Goal: Transaction & Acquisition: Purchase product/service

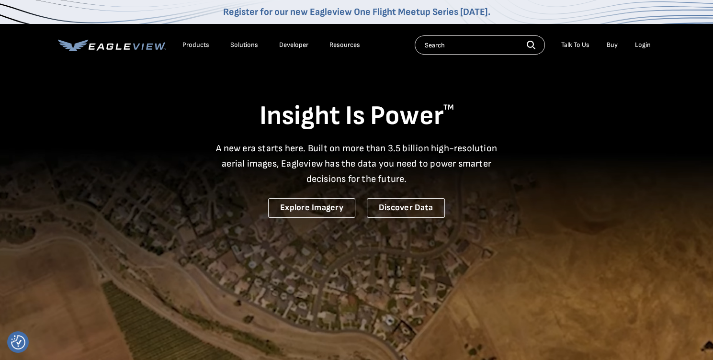
click at [199, 45] on div "Products" at bounding box center [196, 45] width 27 height 9
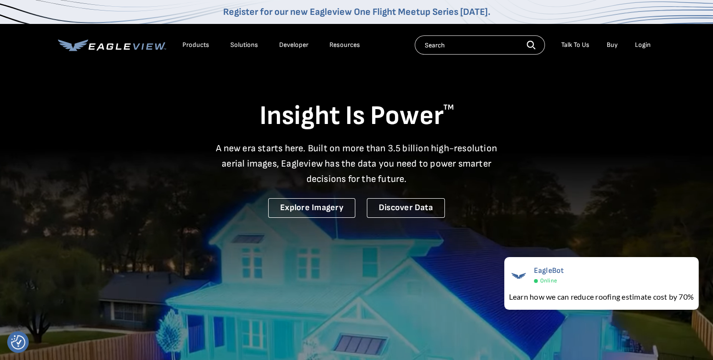
click at [198, 45] on div "Products" at bounding box center [196, 45] width 27 height 9
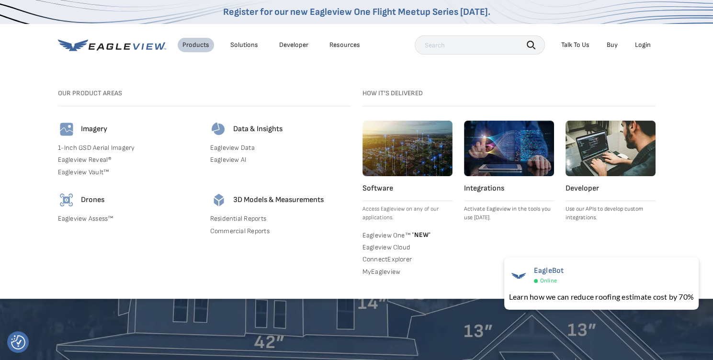
click at [226, 219] on link "Residential Reports" at bounding box center [280, 219] width 141 height 9
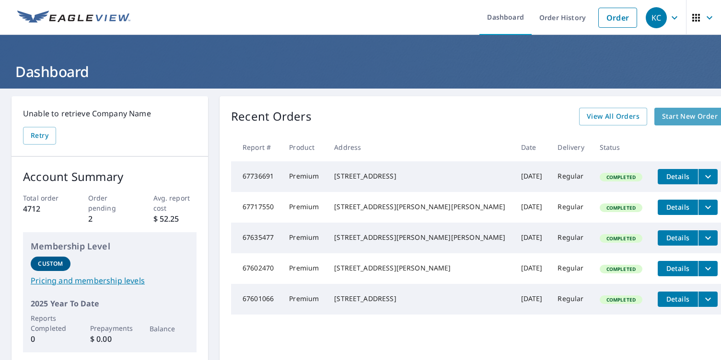
click at [662, 115] on span "Start New Order" at bounding box center [690, 117] width 56 height 12
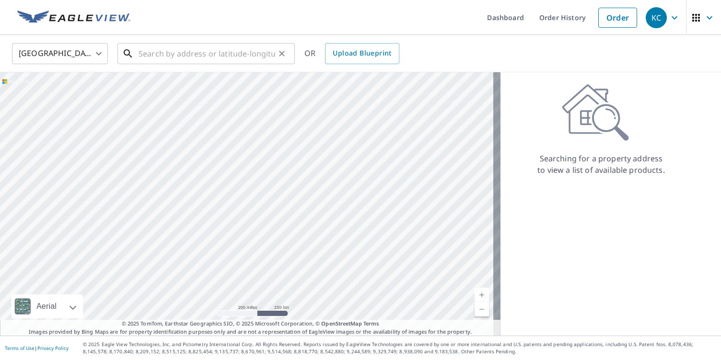
click at [144, 51] on input "text" at bounding box center [206, 53] width 137 height 27
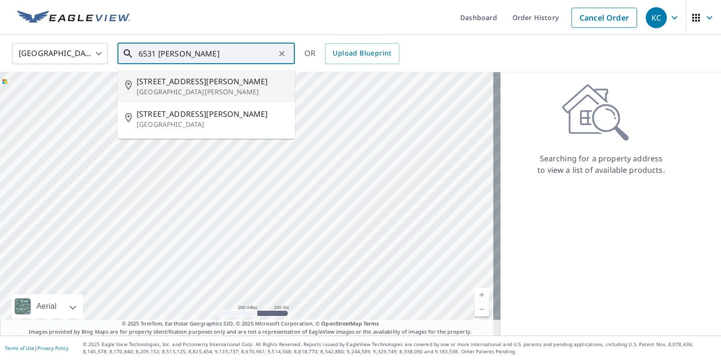
click at [159, 81] on span "6531 Jacobs Dr" at bounding box center [212, 82] width 150 height 12
type input "6531 Jacobs Dr Fort Myers, FL 33908"
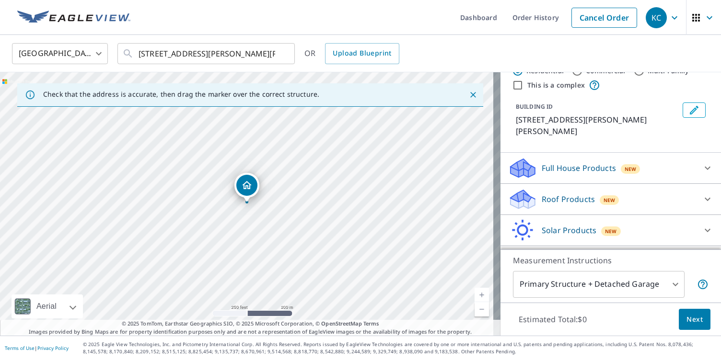
scroll to position [46, 0]
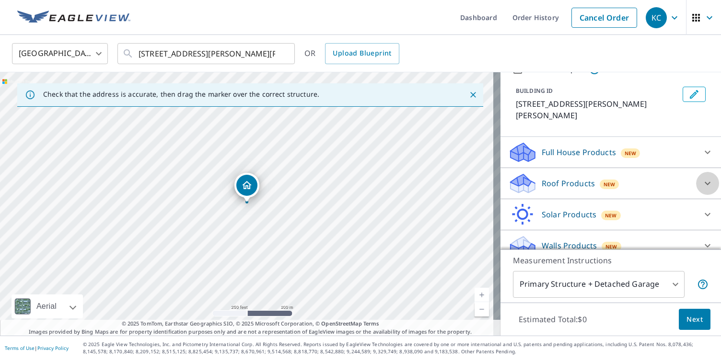
click at [702, 178] on icon at bounding box center [708, 184] width 12 height 12
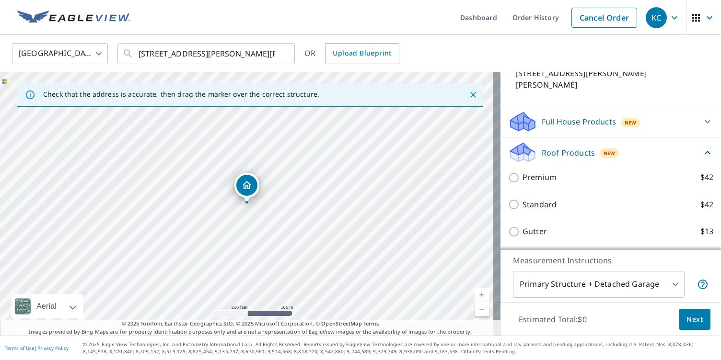
scroll to position [94, 0]
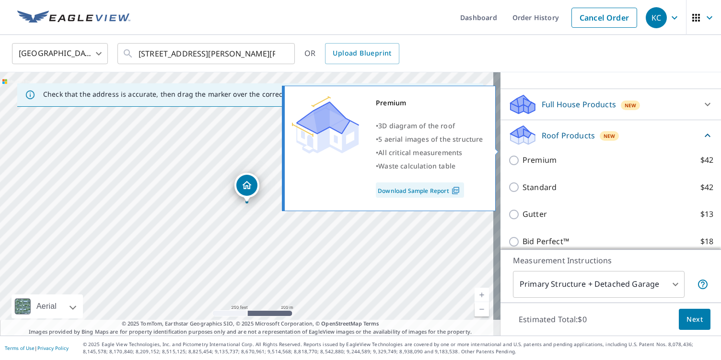
click at [508, 155] on input "Premium $42" at bounding box center [515, 161] width 14 height 12
checkbox input "true"
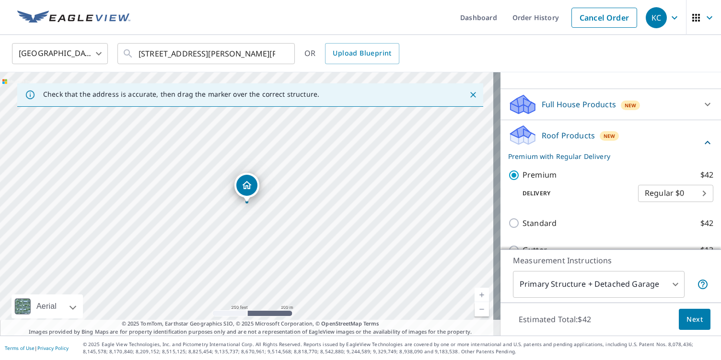
scroll to position [190, 0]
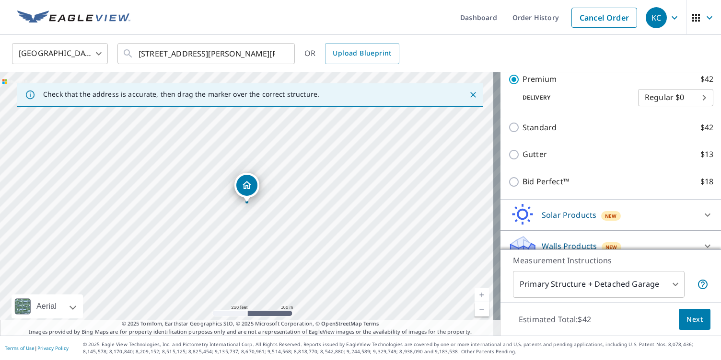
click at [689, 319] on span "Next" at bounding box center [694, 320] width 16 height 12
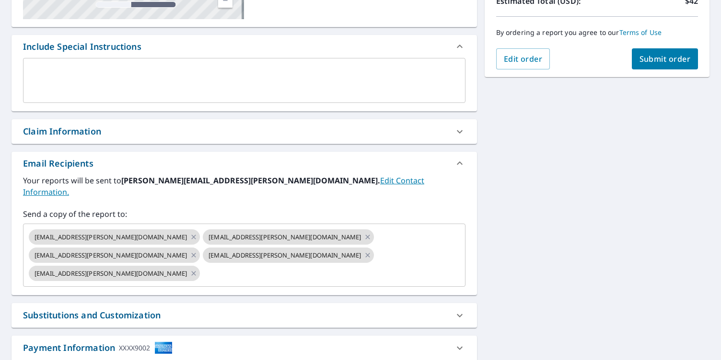
scroll to position [240, 0]
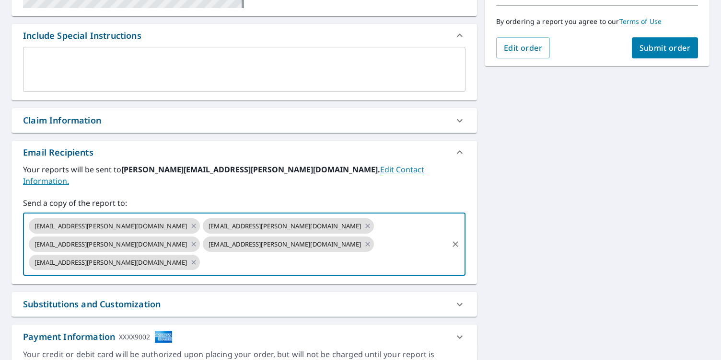
click at [206, 253] on input "text" at bounding box center [323, 262] width 245 height 18
type input "Don@crowther.net"
click at [196, 242] on icon at bounding box center [193, 244] width 4 height 4
checkbox input "true"
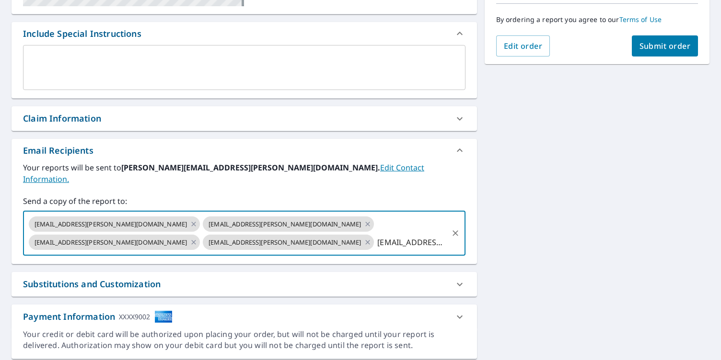
scroll to position [242, 0]
click at [652, 43] on span "Submit order" at bounding box center [664, 45] width 51 height 11
checkbox input "true"
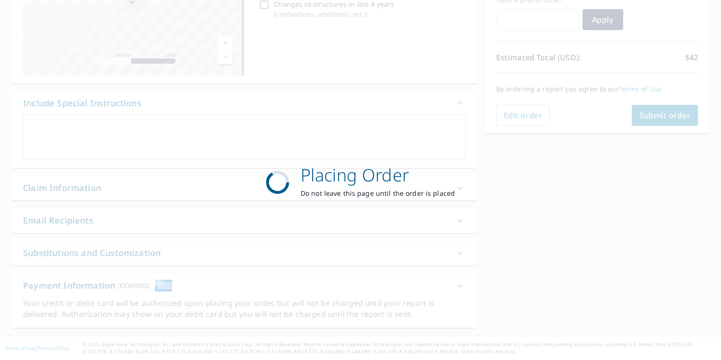
scroll to position [171, 0]
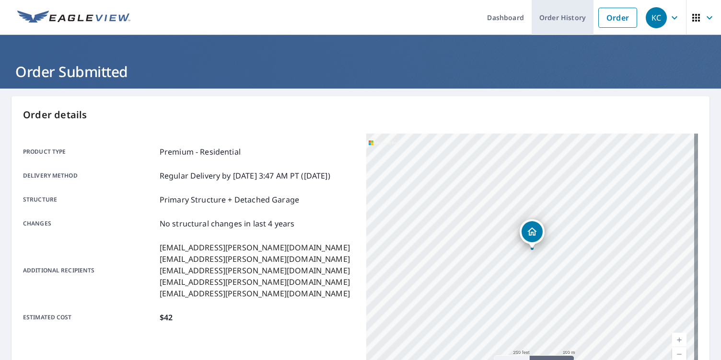
click at [553, 16] on link "Order History" at bounding box center [562, 17] width 62 height 35
